Goal: Check status: Check status

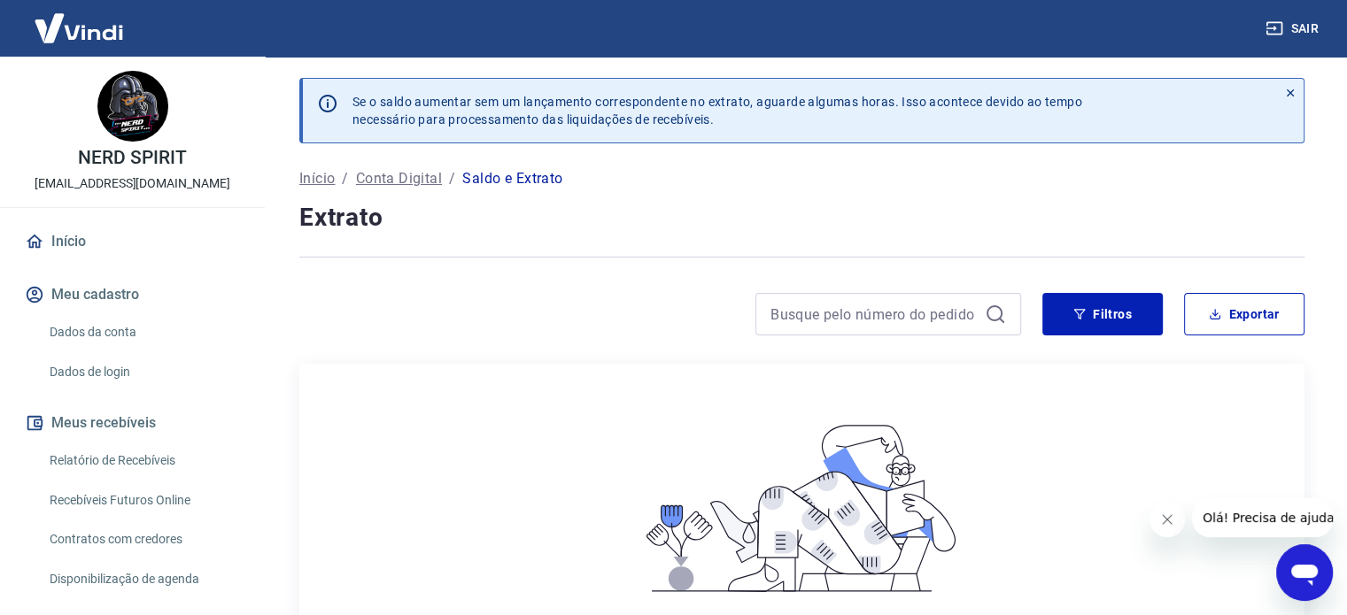
click at [1172, 519] on icon "Fechar mensagem da empresa" at bounding box center [1167, 520] width 14 height 14
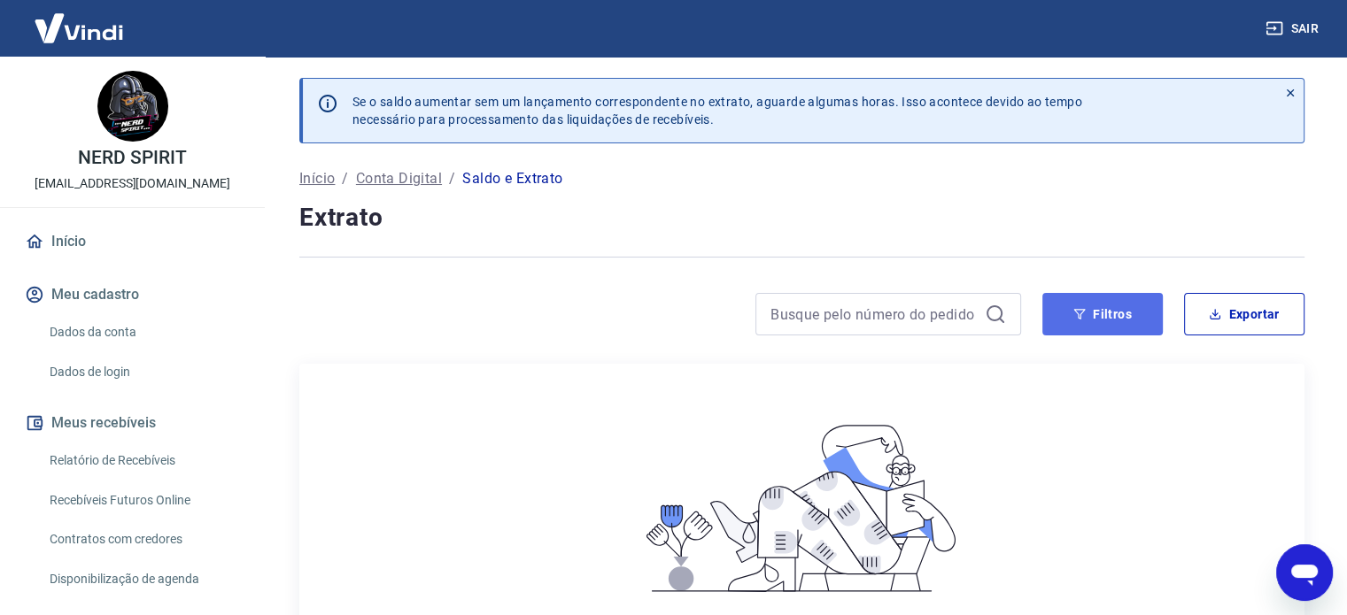
click at [1090, 300] on button "Filtros" at bounding box center [1102, 314] width 120 height 42
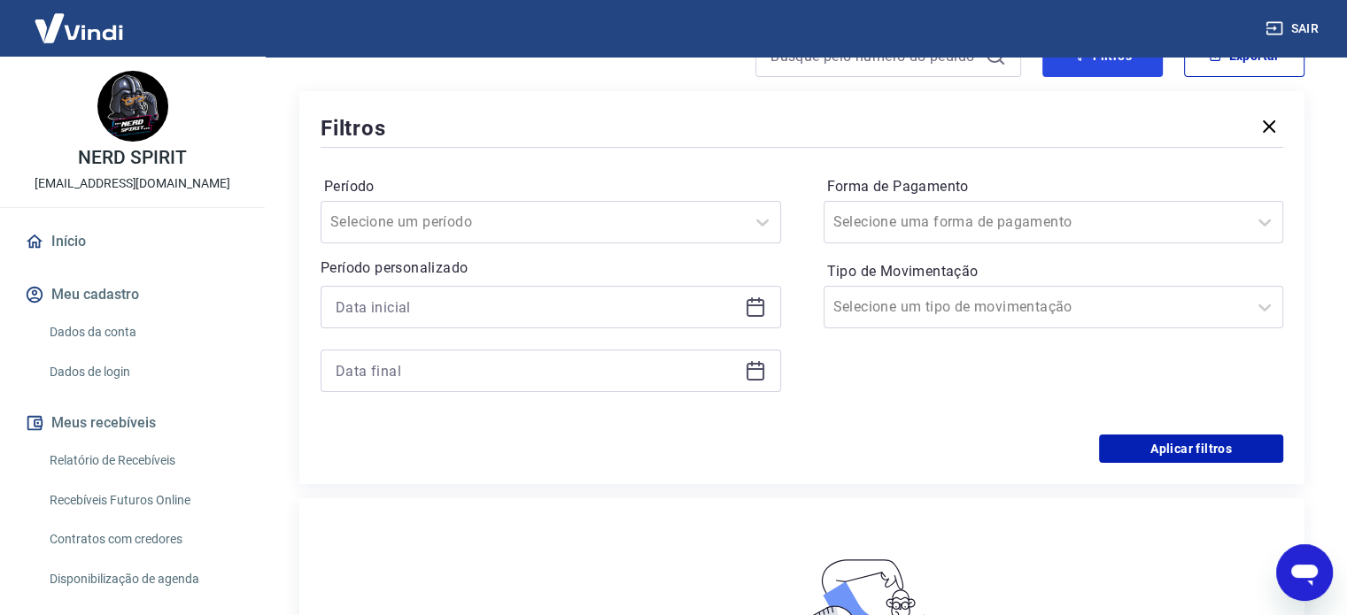
scroll to position [266, 0]
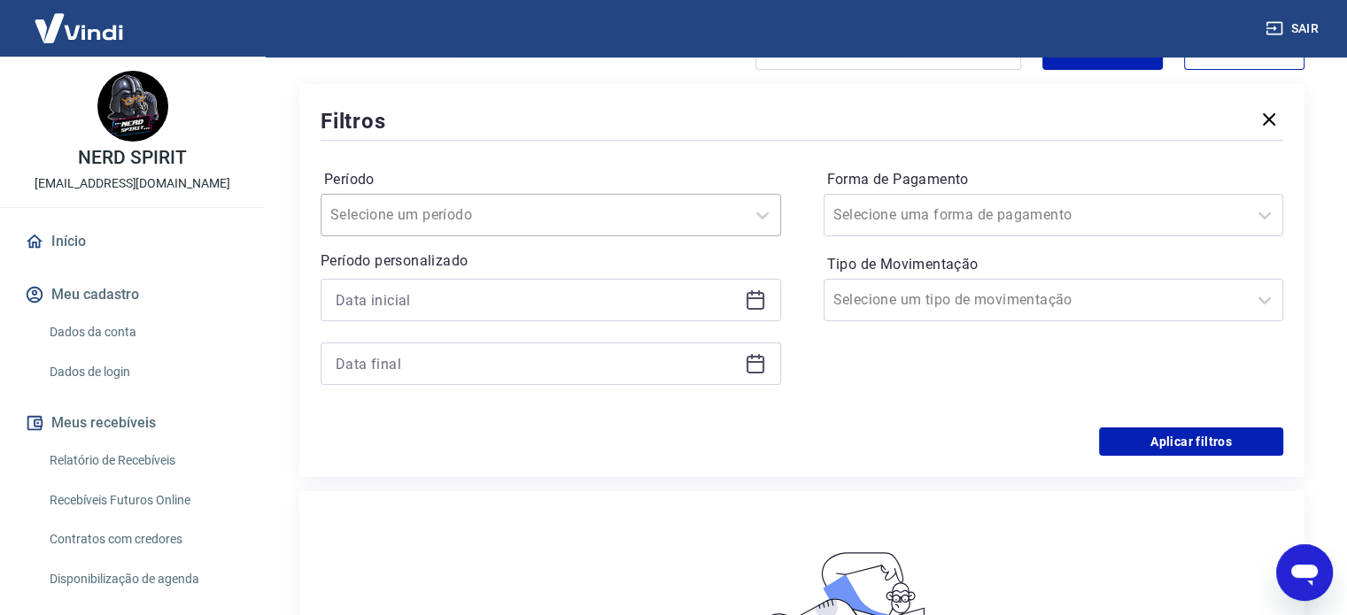
click at [641, 231] on div "Selecione um período" at bounding box center [532, 215] width 423 height 32
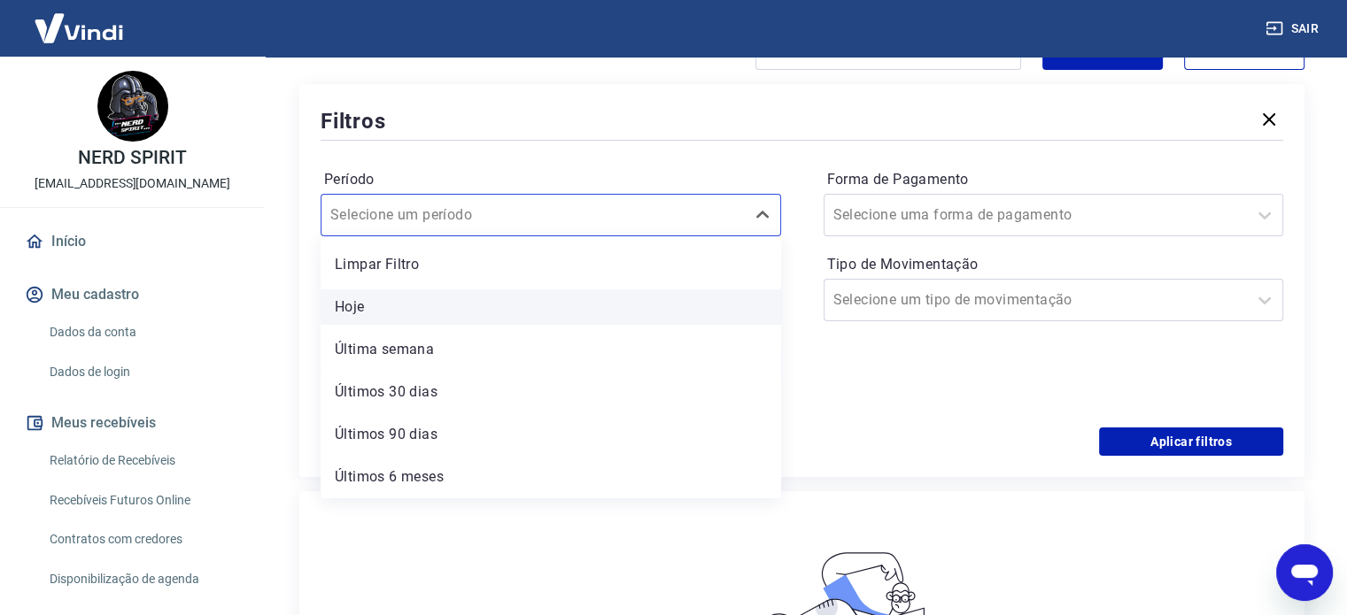
click at [566, 320] on div "Hoje" at bounding box center [550, 306] width 460 height 35
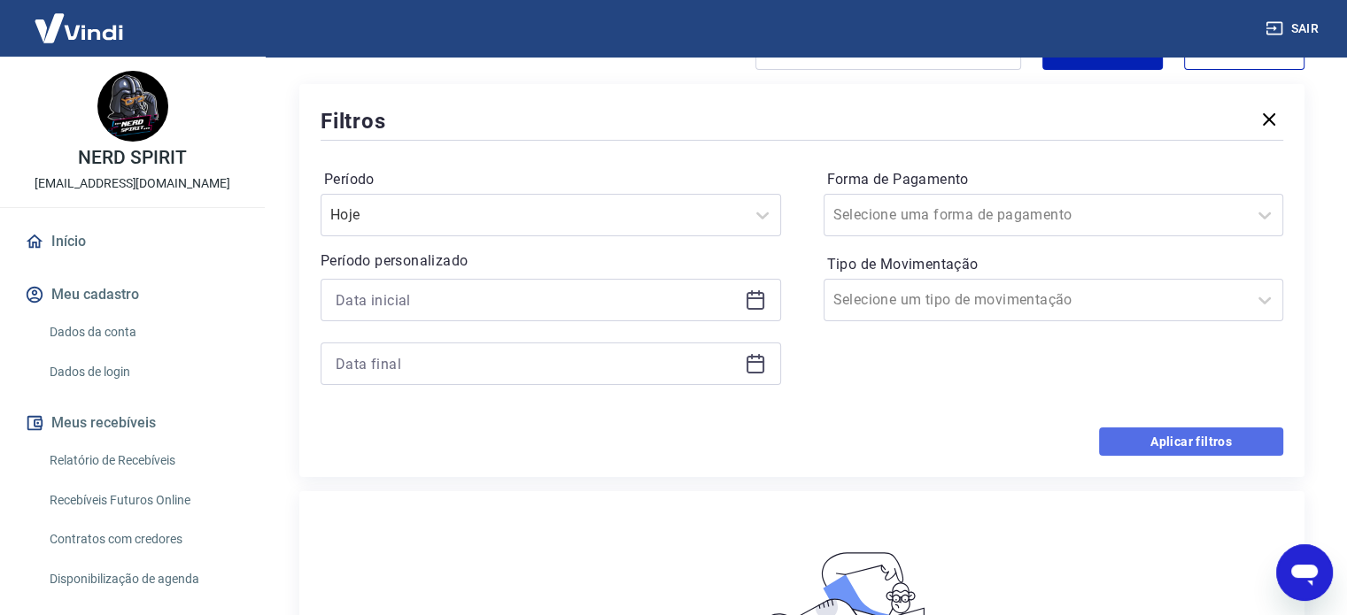
click at [1147, 436] on button "Aplicar filtros" at bounding box center [1191, 442] width 184 height 28
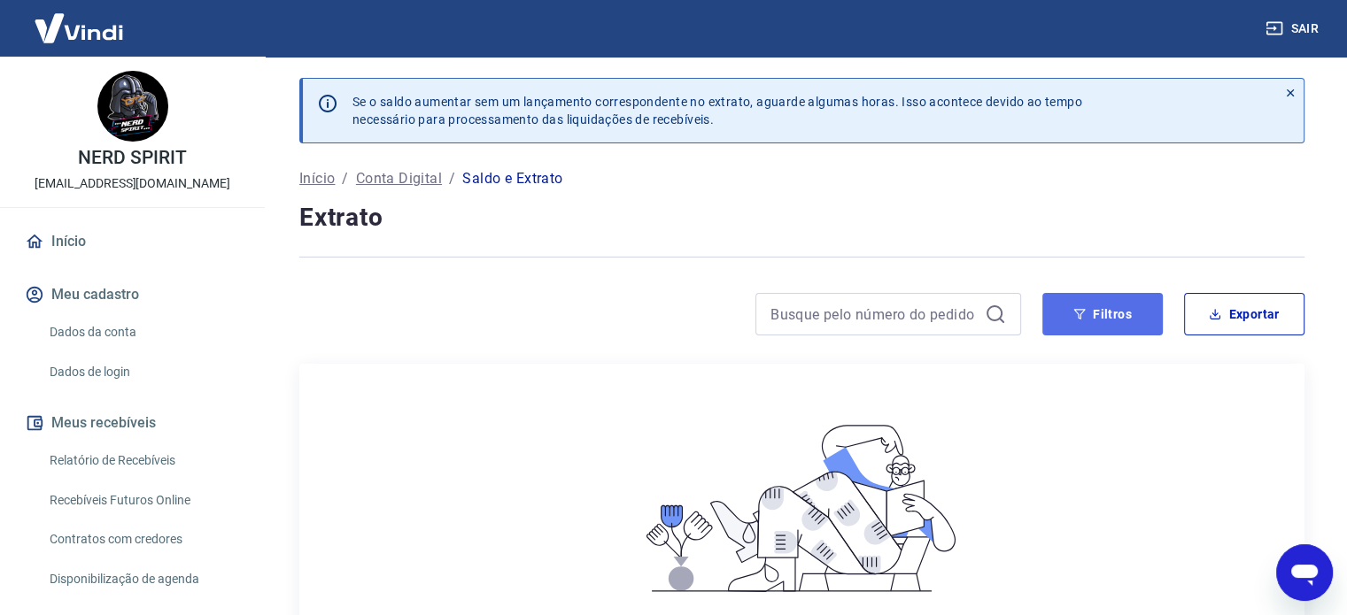
click at [1089, 324] on button "Filtros" at bounding box center [1102, 314] width 120 height 42
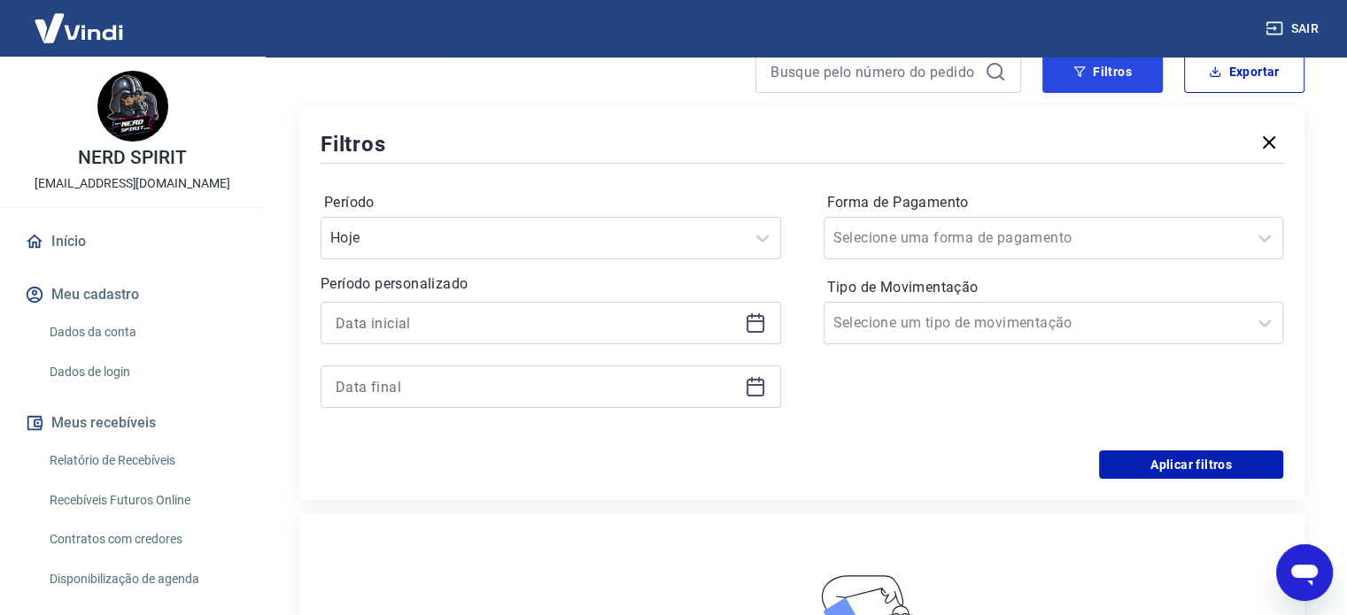
scroll to position [266, 0]
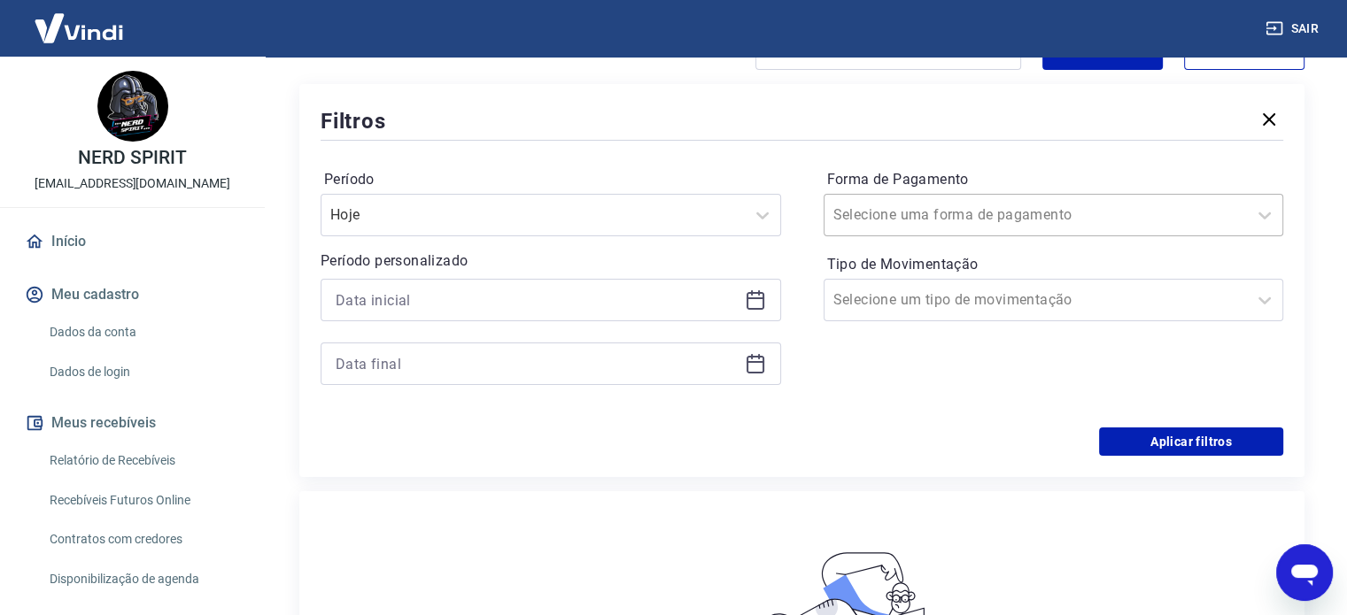
click at [891, 215] on input "Forma de Pagamento" at bounding box center [922, 214] width 179 height 21
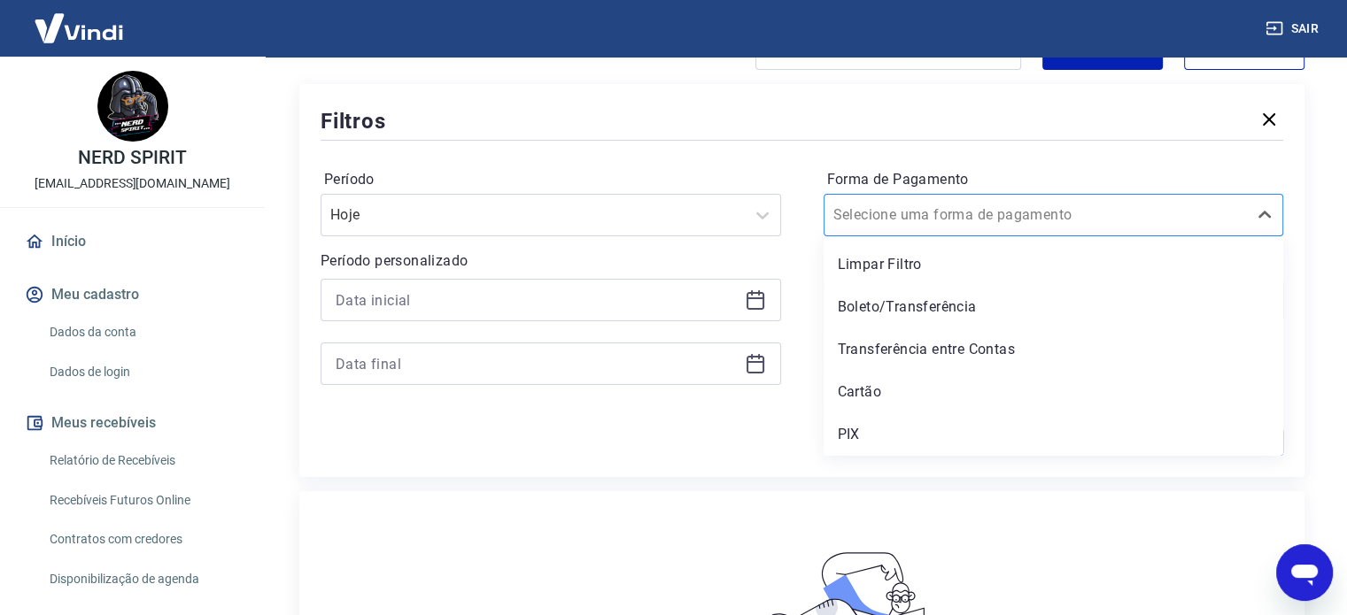
click at [942, 226] on div at bounding box center [1035, 215] width 405 height 25
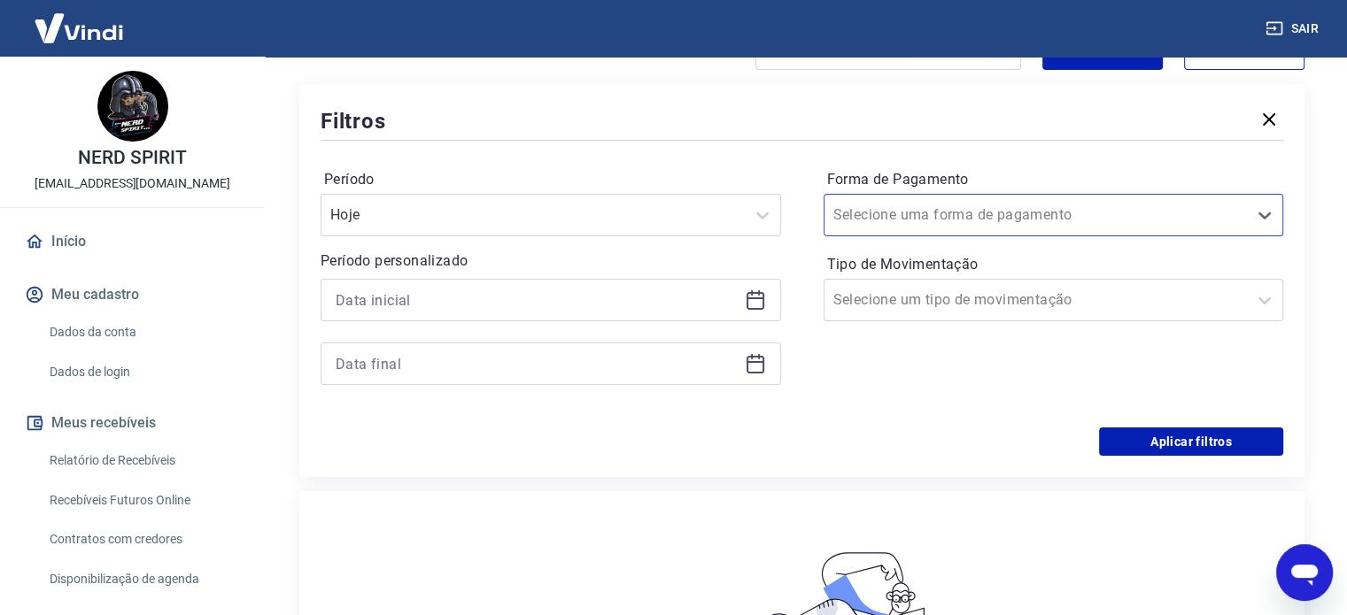
click at [953, 267] on label "Tipo de Movimentação" at bounding box center [1053, 264] width 453 height 21
click at [960, 298] on input "Tipo de Movimentação" at bounding box center [922, 299] width 179 height 21
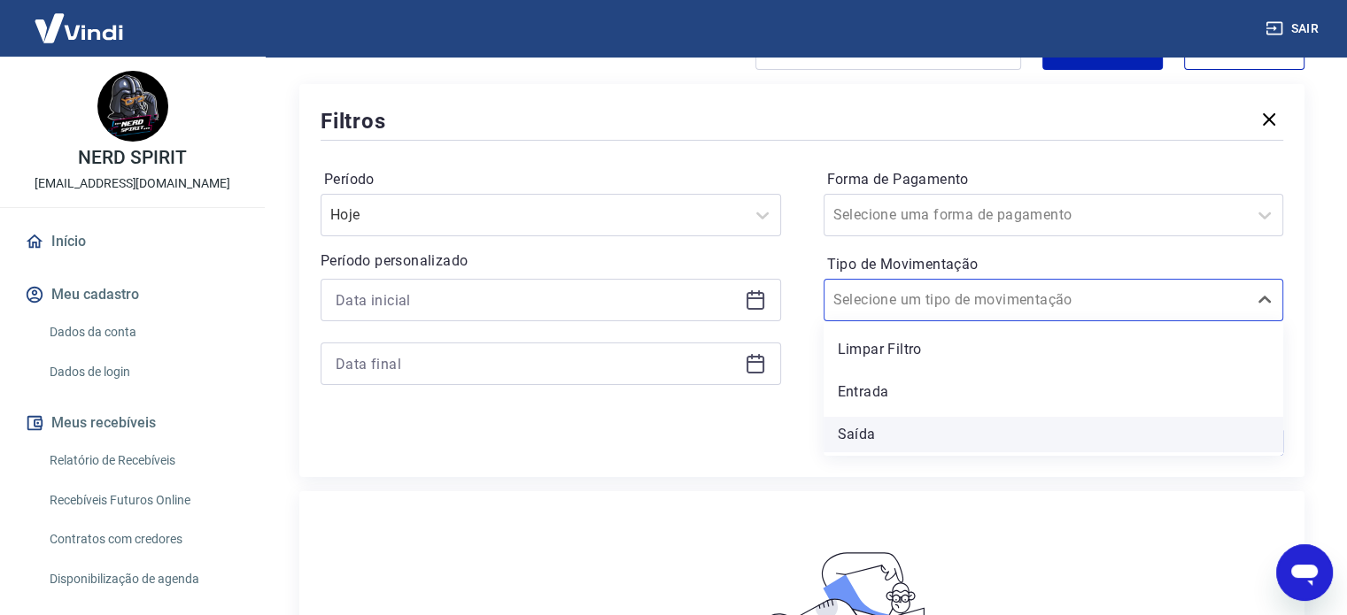
click at [861, 435] on div "Saída" at bounding box center [1053, 434] width 460 height 35
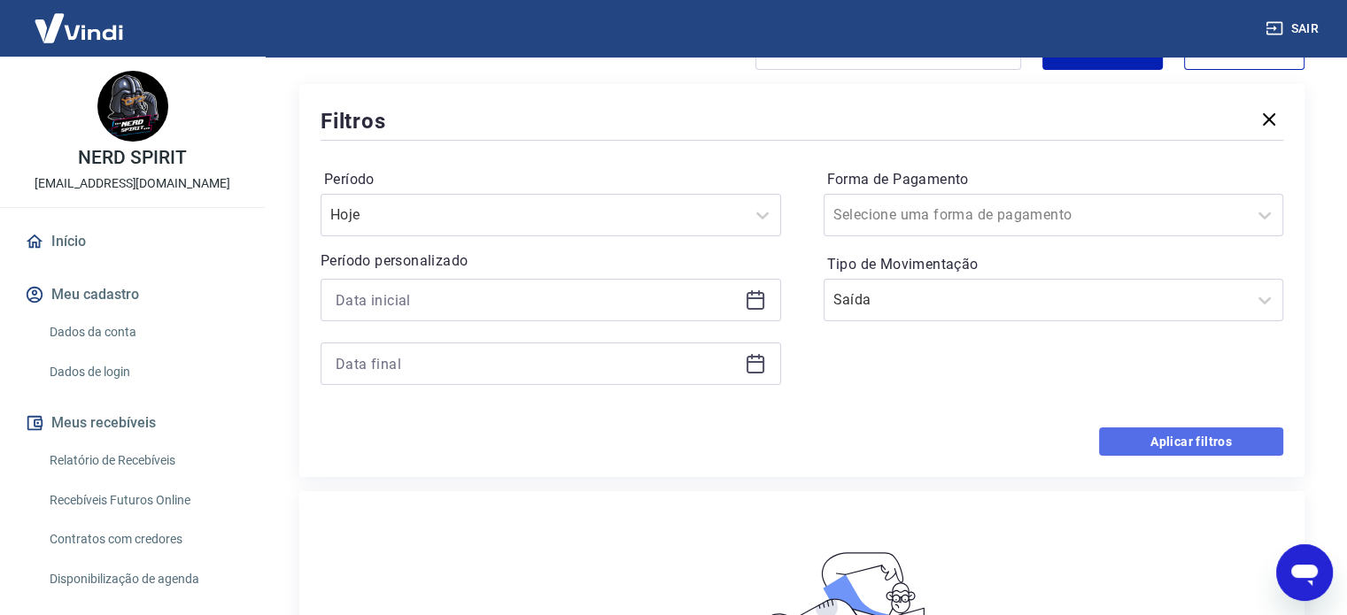
click at [1130, 445] on button "Aplicar filtros" at bounding box center [1191, 442] width 184 height 28
